Goal: Transaction & Acquisition: Purchase product/service

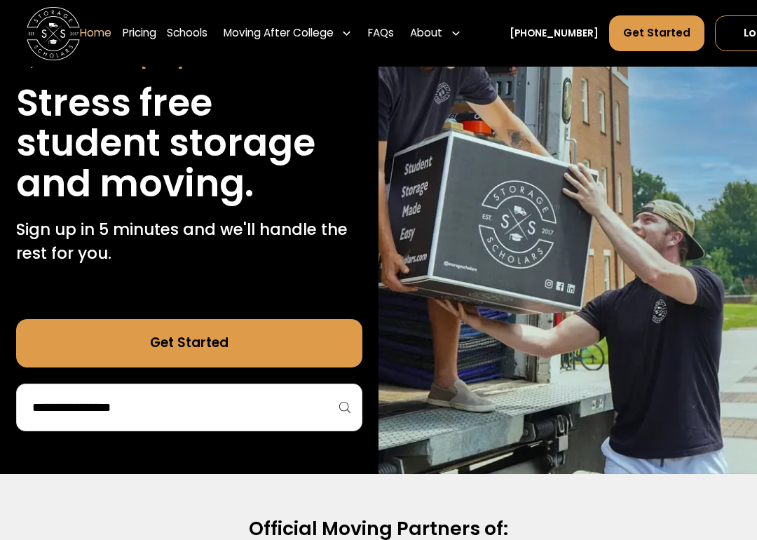
click at [128, 411] on input "search" at bounding box center [189, 407] width 317 height 24
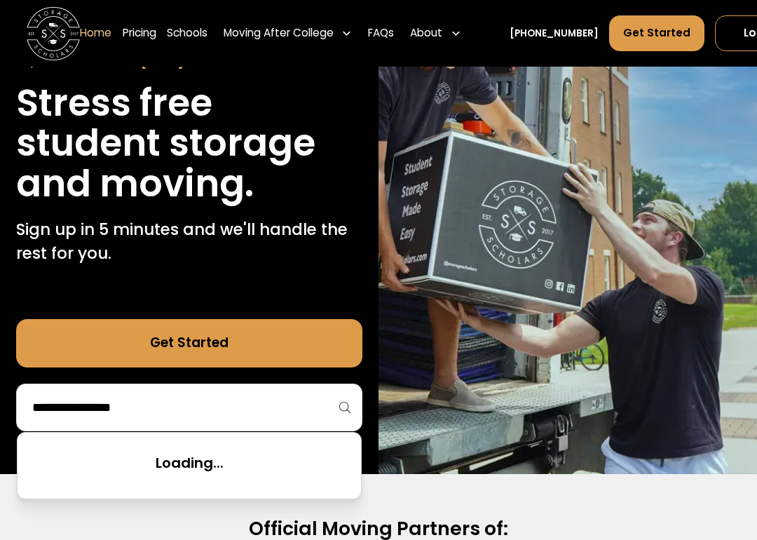
scroll to position [151, 0]
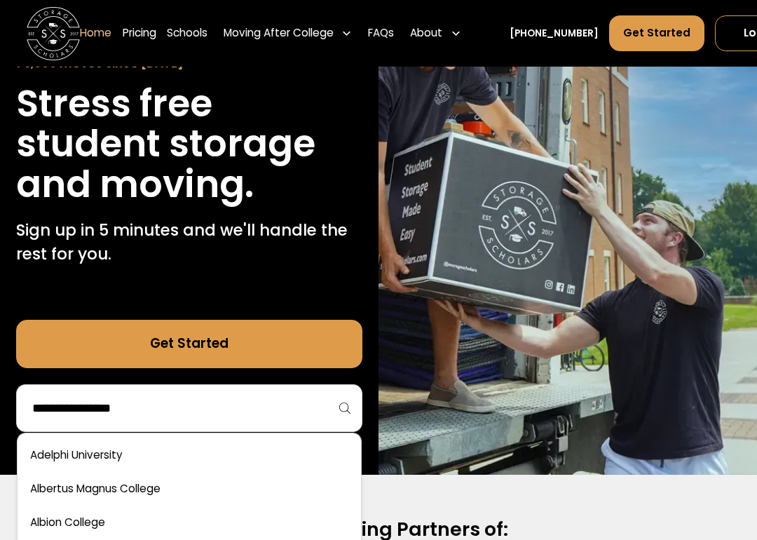
click at [90, 402] on input "search" at bounding box center [189, 408] width 317 height 24
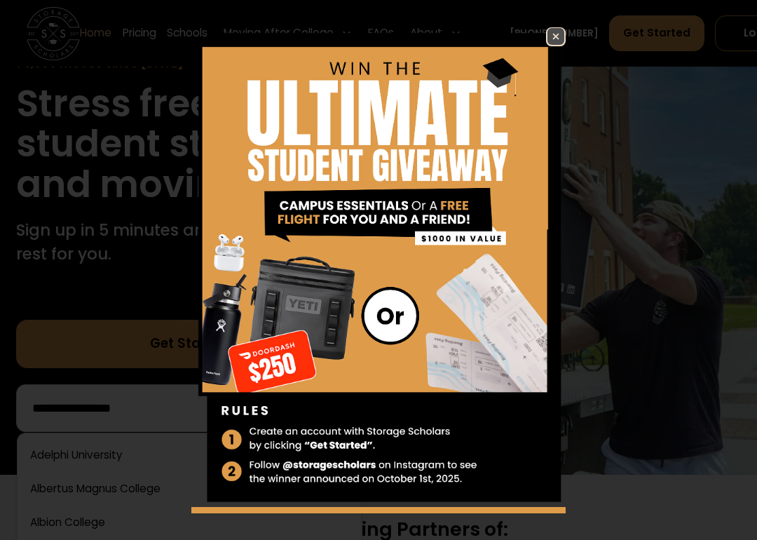
click at [545, 34] on img at bounding box center [378, 267] width 374 height 480
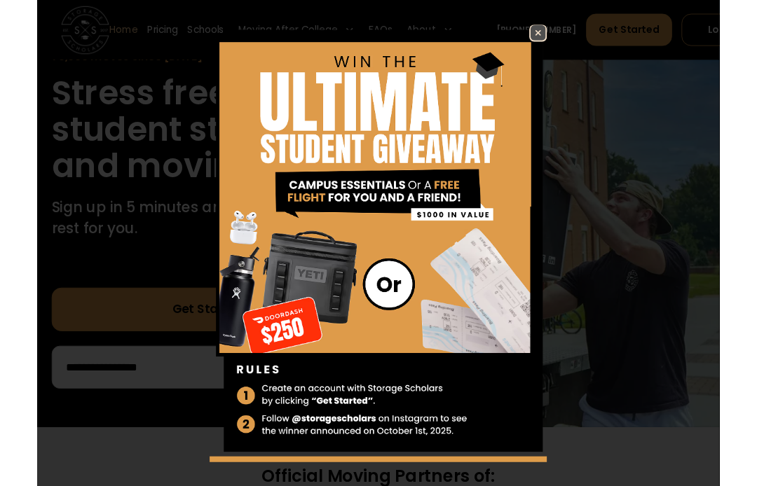
scroll to position [205, 0]
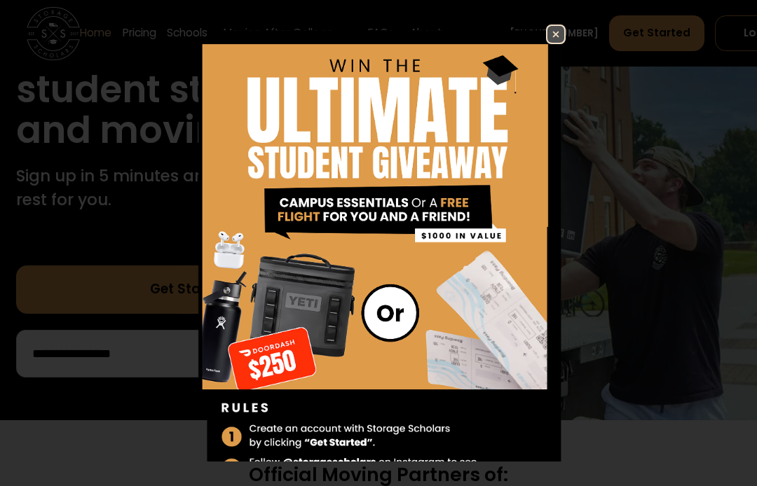
click at [552, 35] on img at bounding box center [555, 34] width 17 height 17
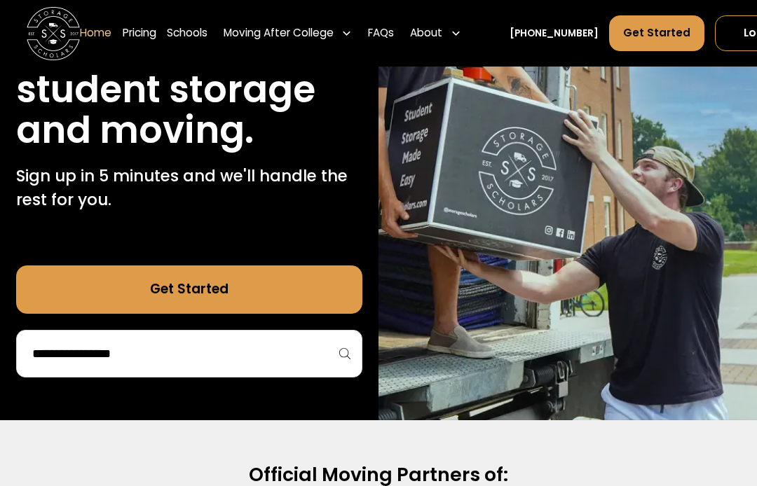
click at [88, 346] on input "search" at bounding box center [189, 354] width 317 height 24
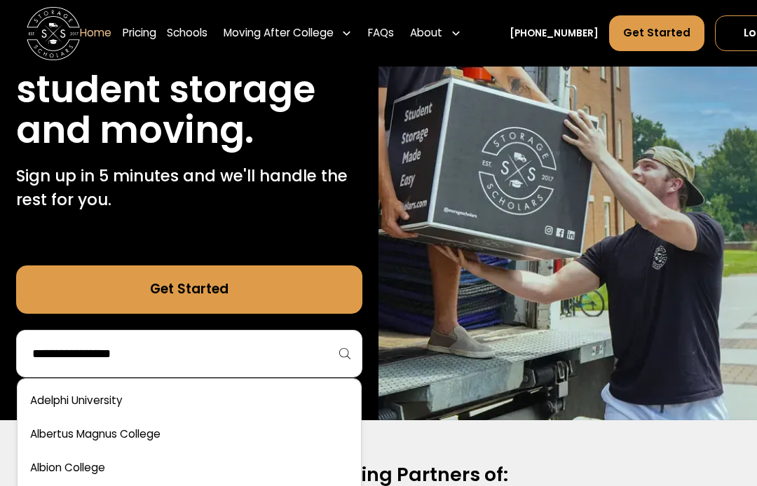
scroll to position [204, 0]
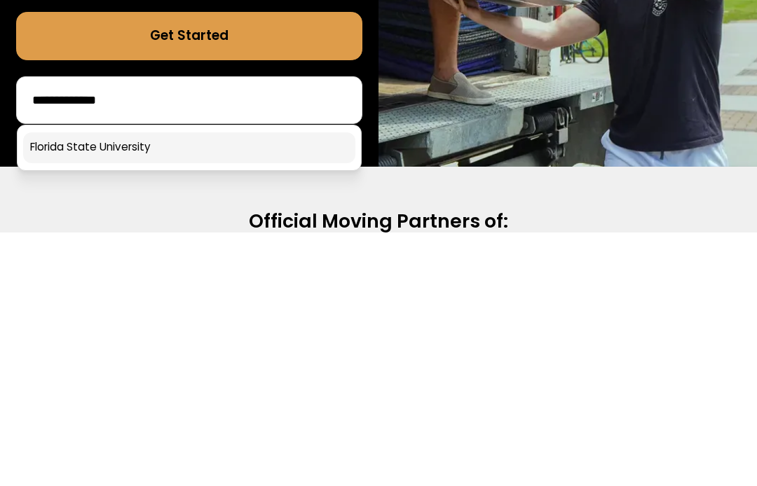
type input "**********"
click at [76, 387] on link at bounding box center [189, 402] width 332 height 31
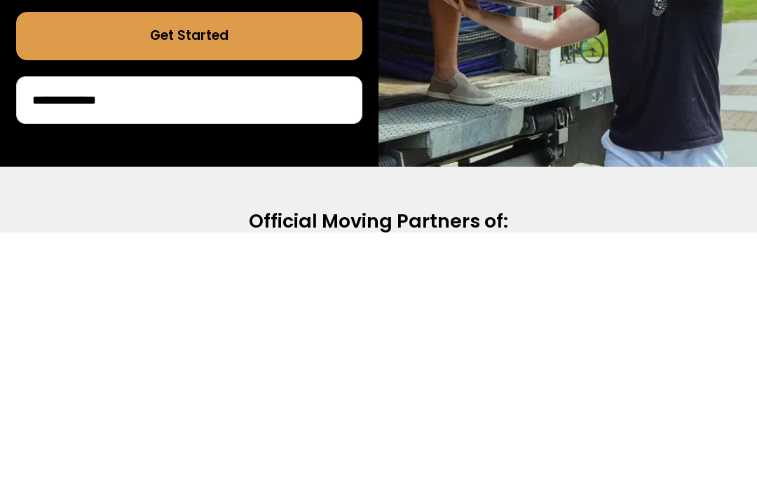
click at [108, 303] on div "**********" at bounding box center [189, 162] width 379 height 515
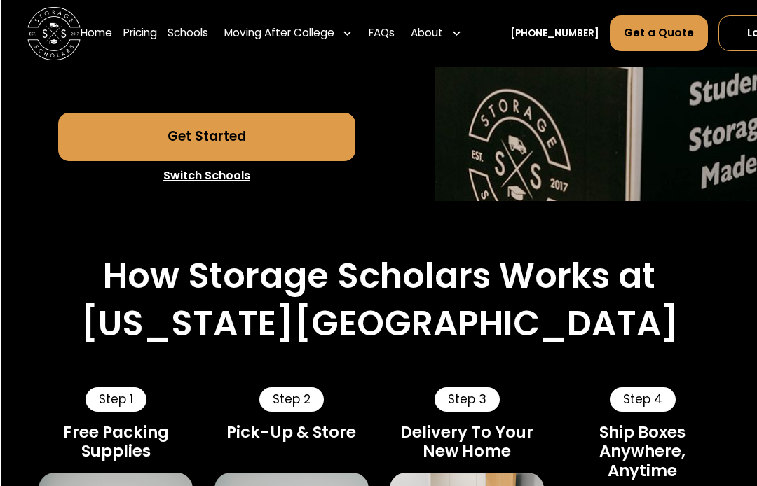
scroll to position [500, 0]
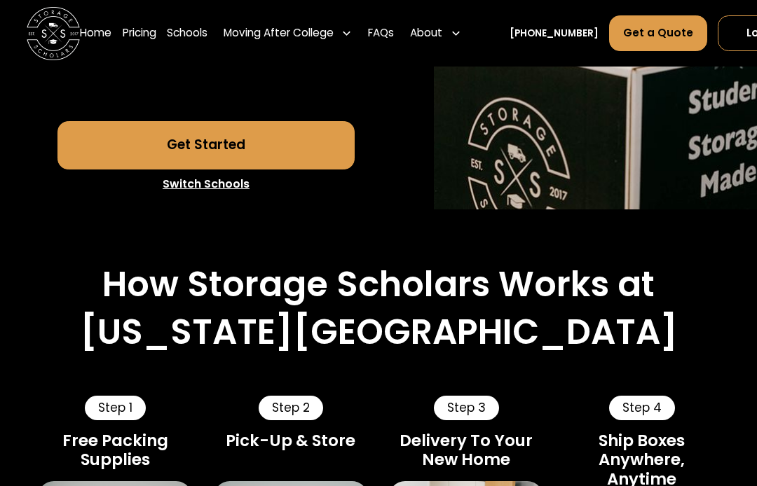
click at [109, 128] on link "Get Started" at bounding box center [205, 145] width 297 height 48
